Goal: Task Accomplishment & Management: Manage account settings

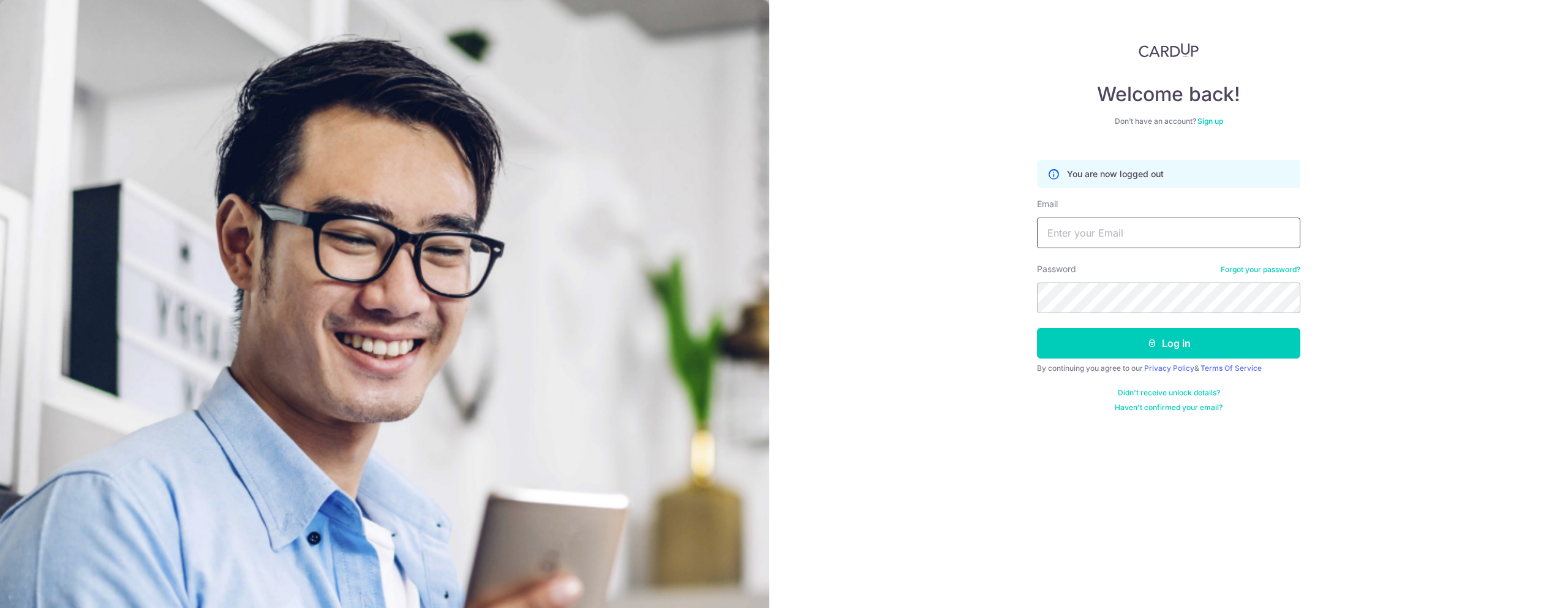
click at [1088, 239] on input "Email" at bounding box center [1169, 232] width 264 height 31
click at [1111, 235] on input "Email" at bounding box center [1169, 232] width 264 height 31
type input "[PERSON_NAME][EMAIL_ADDRESS][DOMAIN_NAME]"
click at [1140, 341] on button "Log in" at bounding box center [1169, 343] width 264 height 31
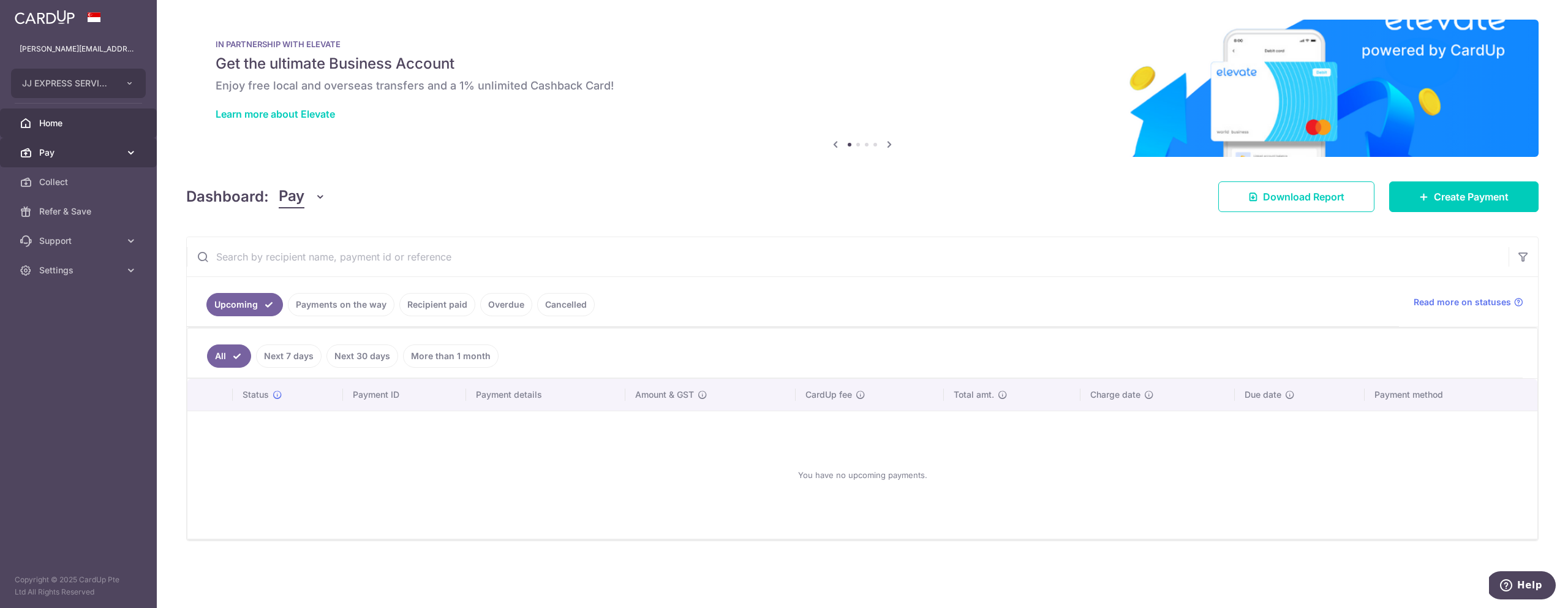
click at [71, 159] on link "Pay" at bounding box center [78, 152] width 156 height 29
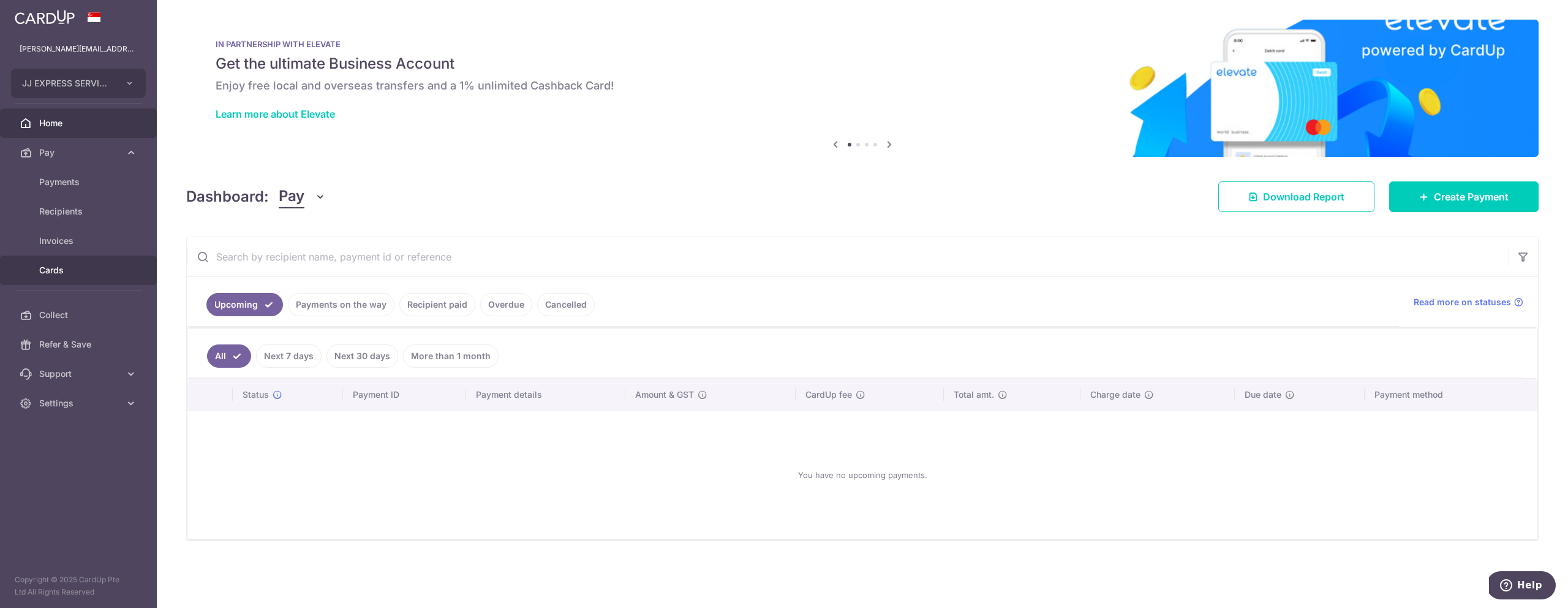
click at [52, 277] on link "Cards" at bounding box center [78, 270] width 156 height 29
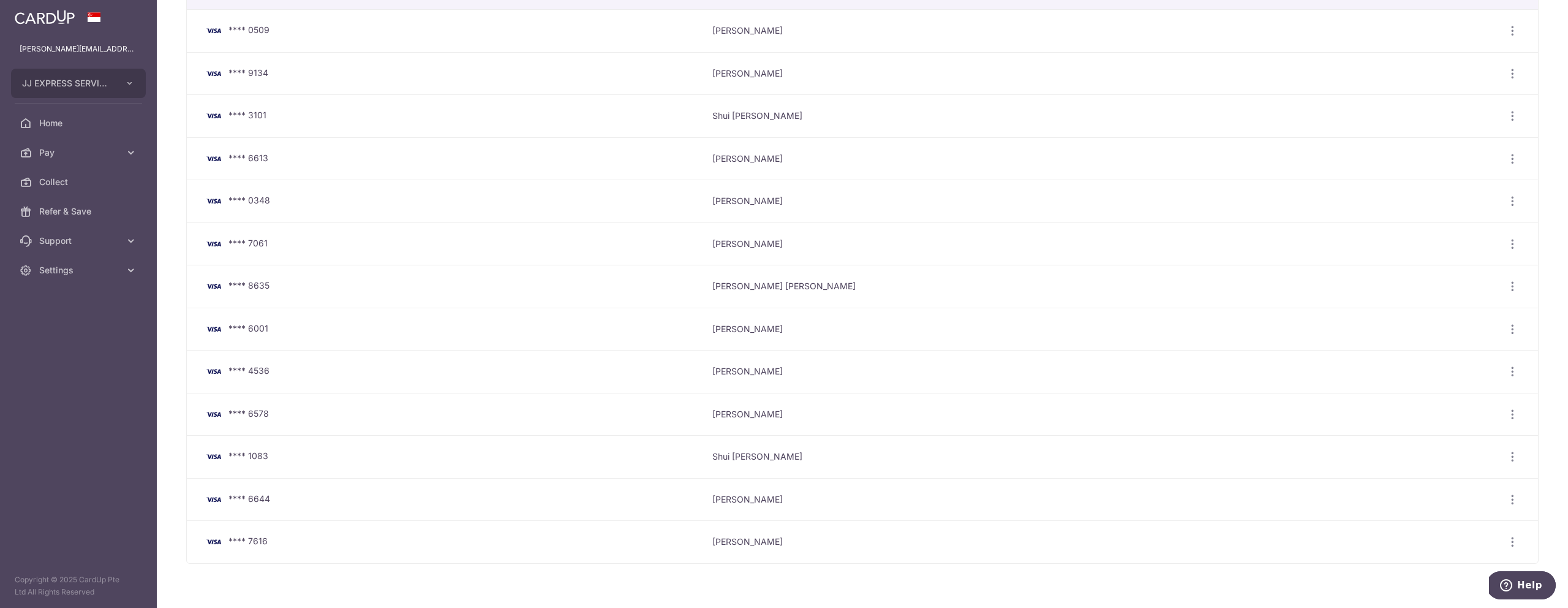
scroll to position [78, 0]
click at [59, 267] on span "Settings" at bounding box center [80, 270] width 81 height 12
click at [80, 332] on span "Logout" at bounding box center [80, 329] width 81 height 12
